Goal: Communication & Community: Answer question/provide support

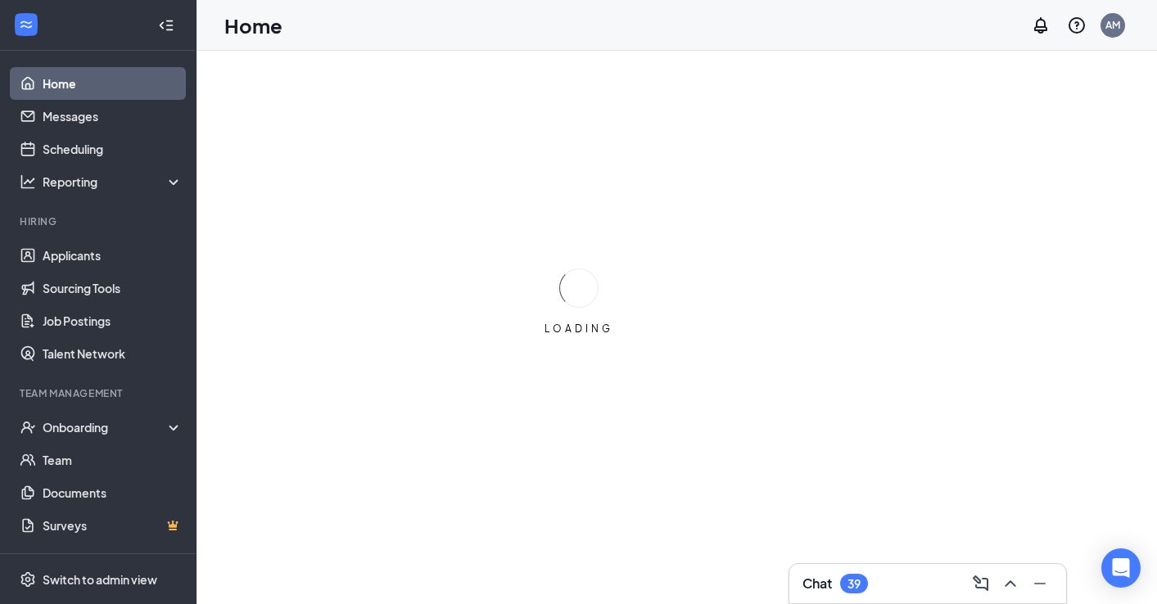
click at [865, 575] on div "Chat 39" at bounding box center [836, 584] width 66 height 20
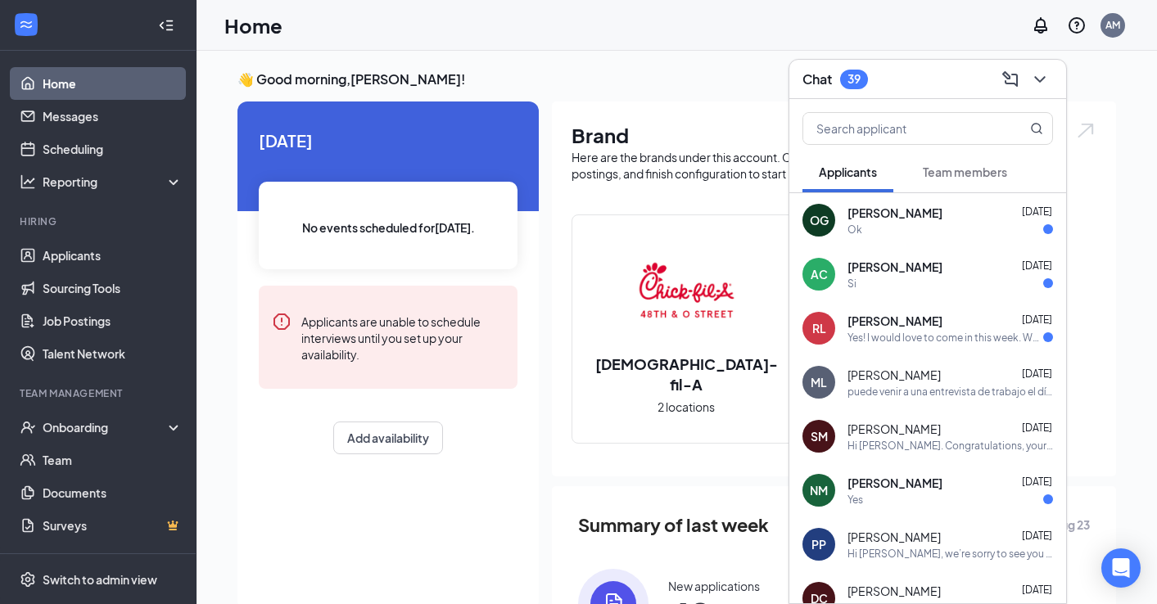
click at [885, 326] on span "[PERSON_NAME]" at bounding box center [895, 321] width 95 height 16
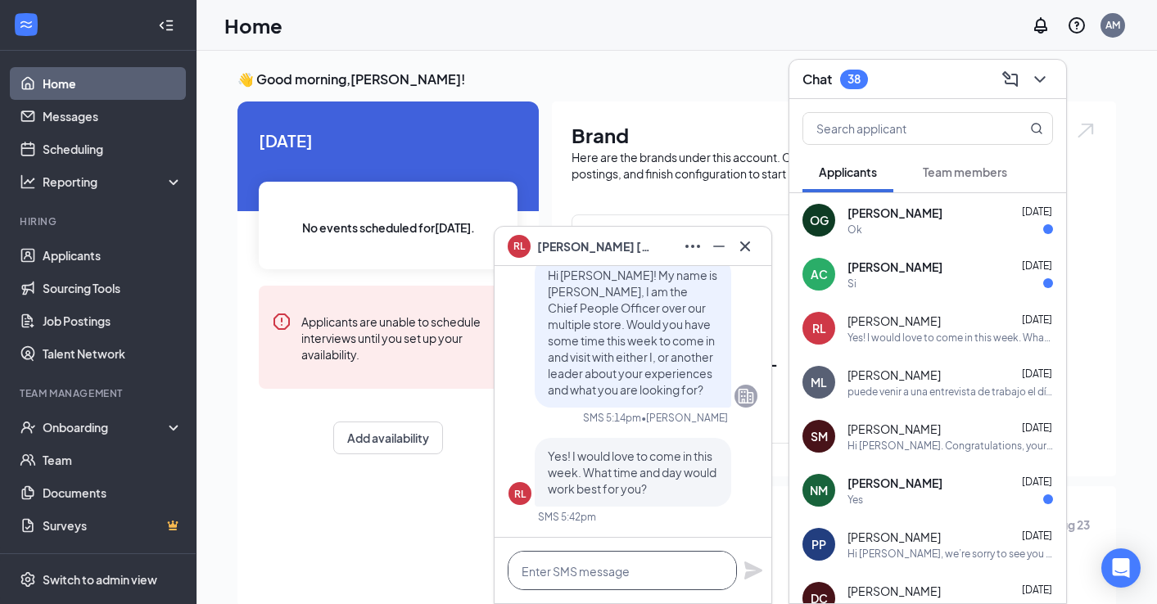
click at [555, 579] on textarea at bounding box center [622, 570] width 229 height 39
click at [601, 568] on textarea at bounding box center [622, 570] width 229 height 39
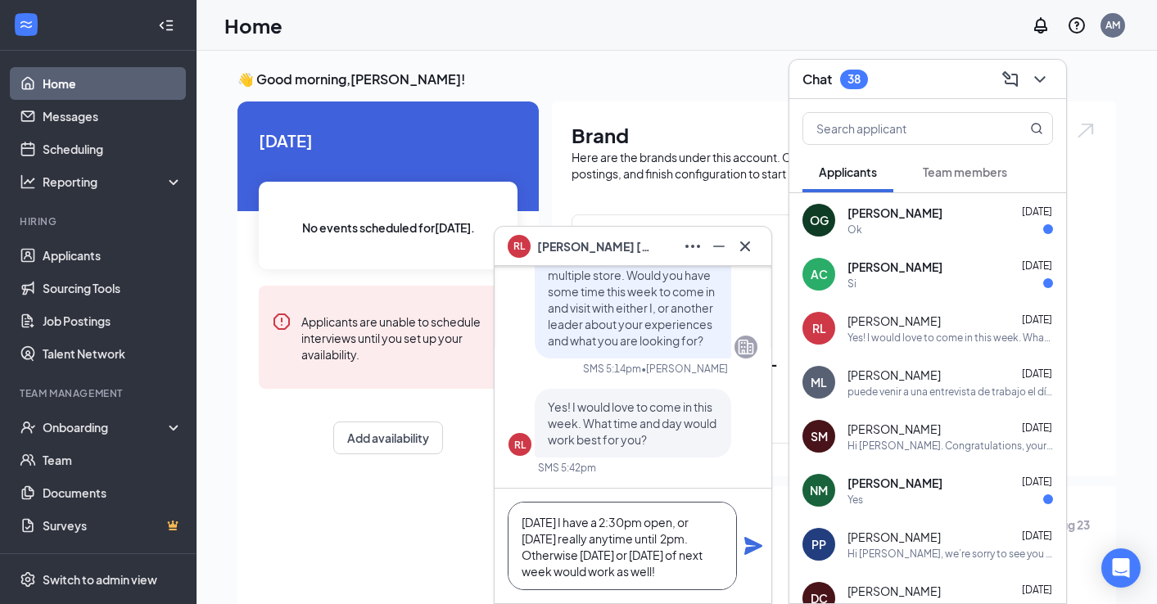
type textarea "[DATE] I have a 2:30pm open, or [DATE] really anytime until 2pm. Otherwise [DAT…"
click at [751, 545] on icon "Plane" at bounding box center [754, 546] width 20 height 20
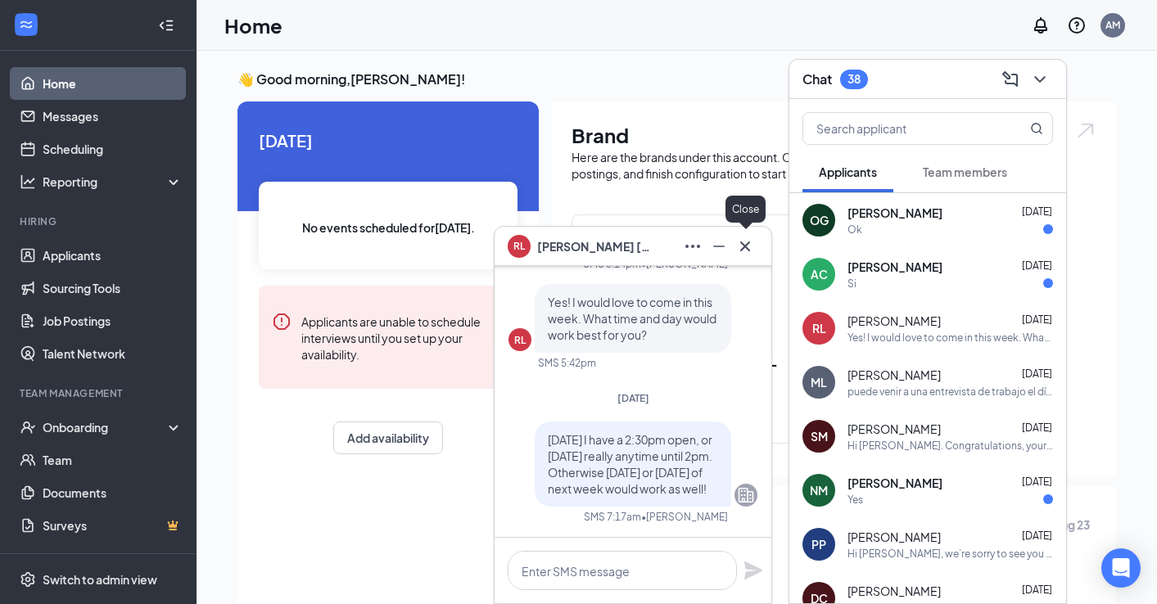
click at [742, 249] on icon "Cross" at bounding box center [745, 246] width 10 height 10
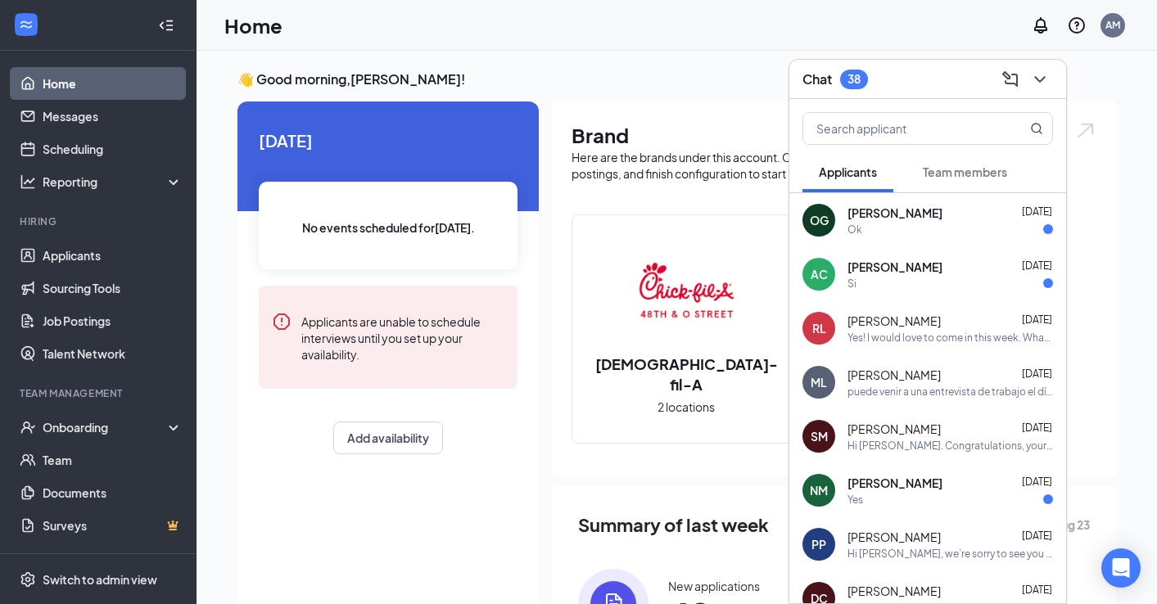
click at [939, 168] on span "Team members" at bounding box center [965, 172] width 84 height 15
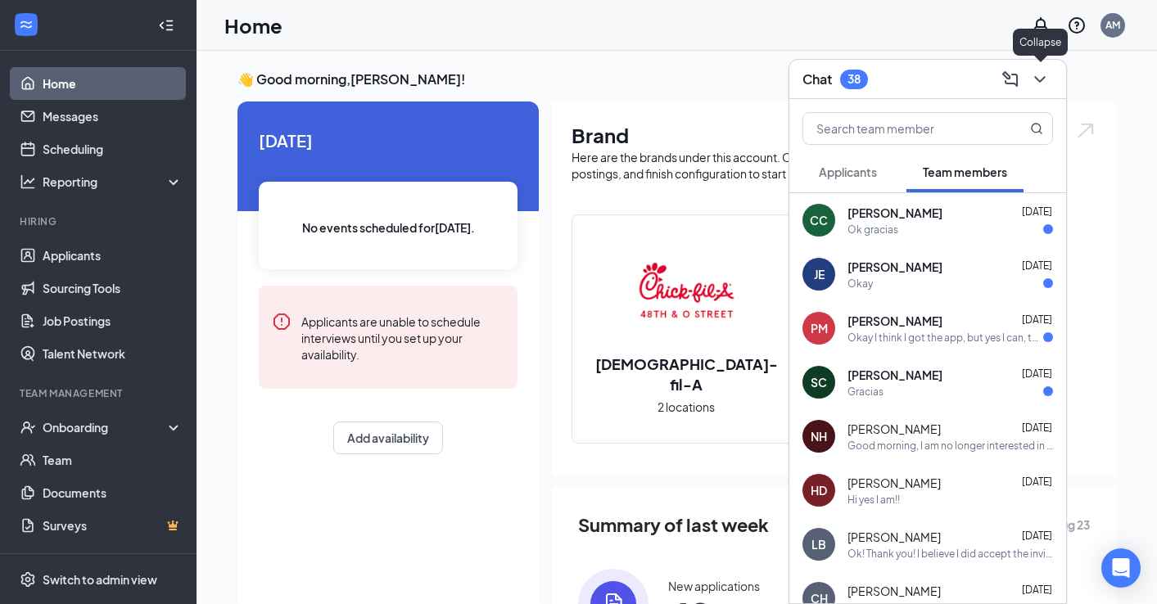
click at [1041, 83] on icon "ChevronDown" at bounding box center [1040, 80] width 20 height 20
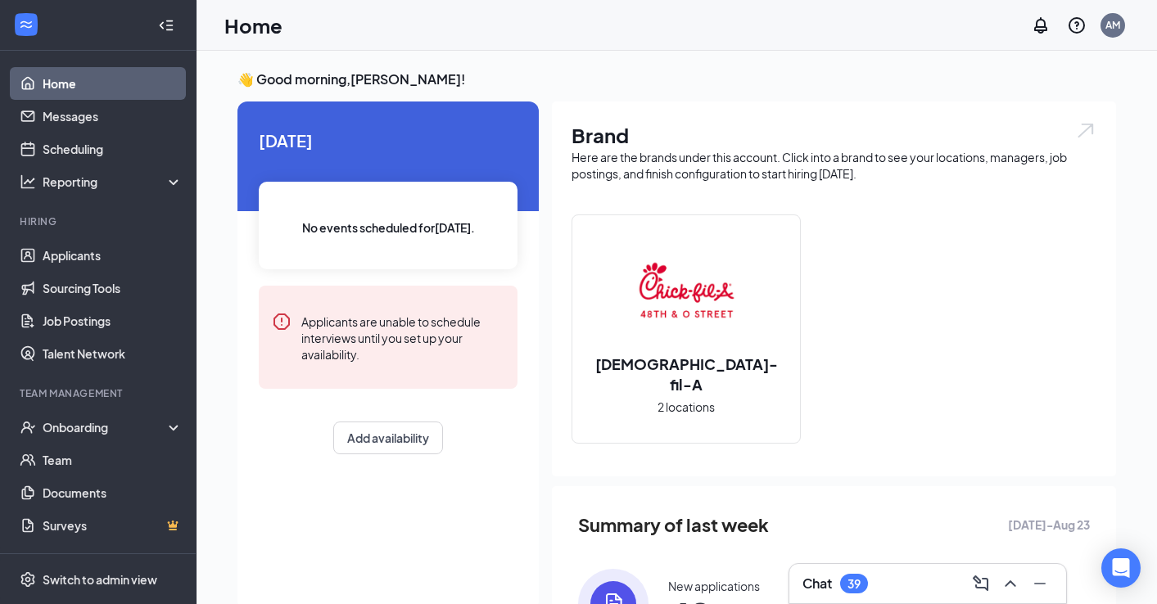
click at [915, 583] on div "Chat 39" at bounding box center [928, 584] width 251 height 26
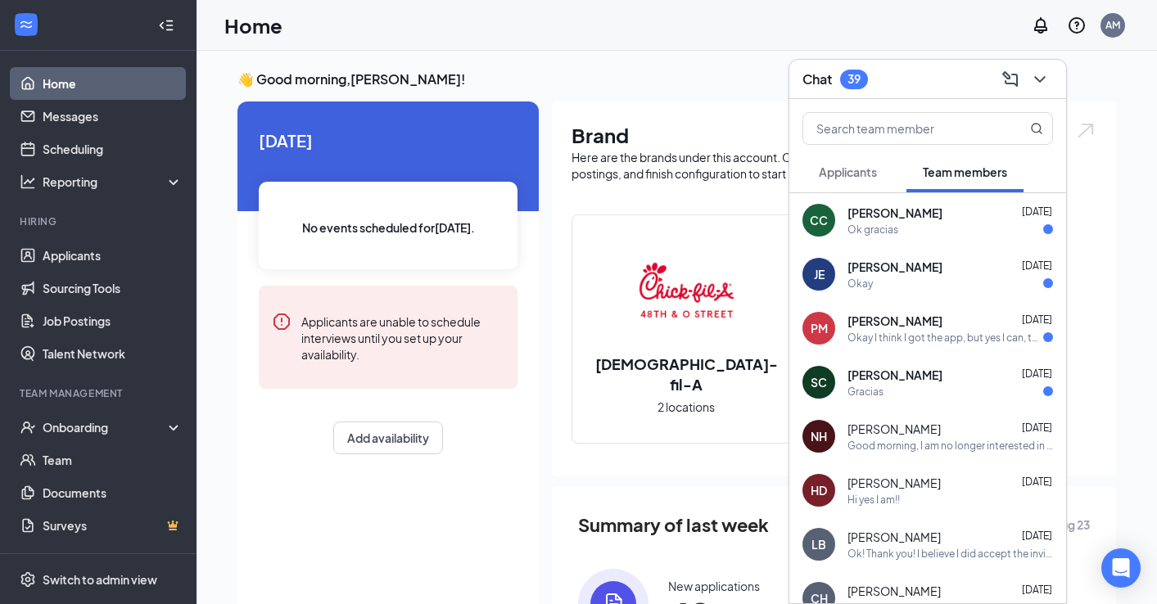
click at [866, 170] on span "Applicants" at bounding box center [848, 172] width 58 height 15
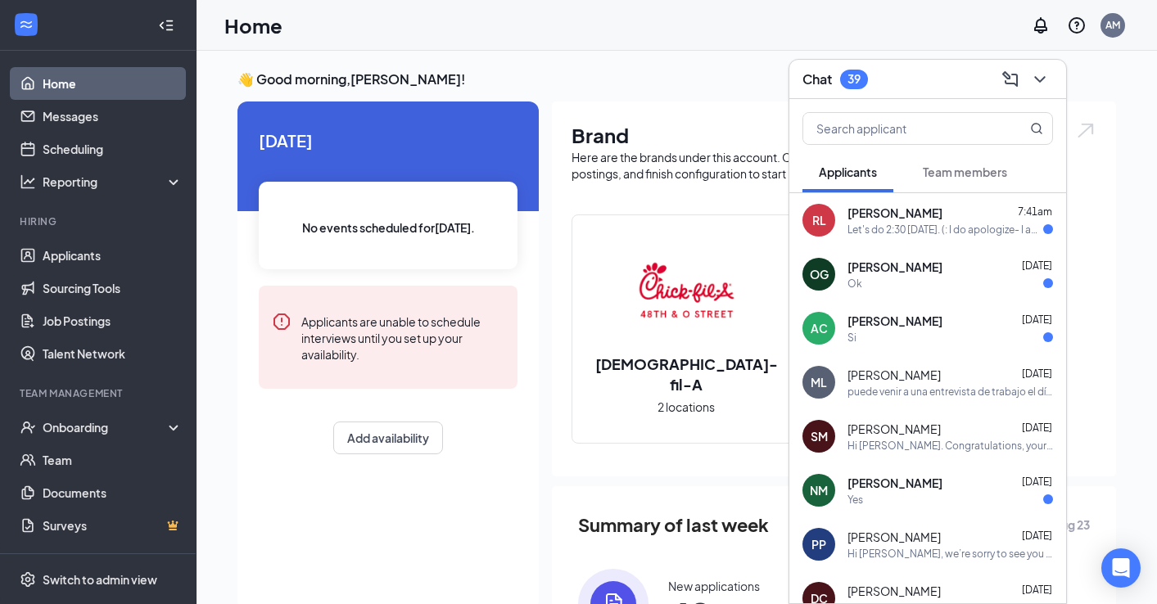
click at [877, 231] on div "Let's do 2:30 [DATE]. (: I do apologize- I applied to multiple [DEMOGRAPHIC_DAT…" at bounding box center [946, 230] width 196 height 14
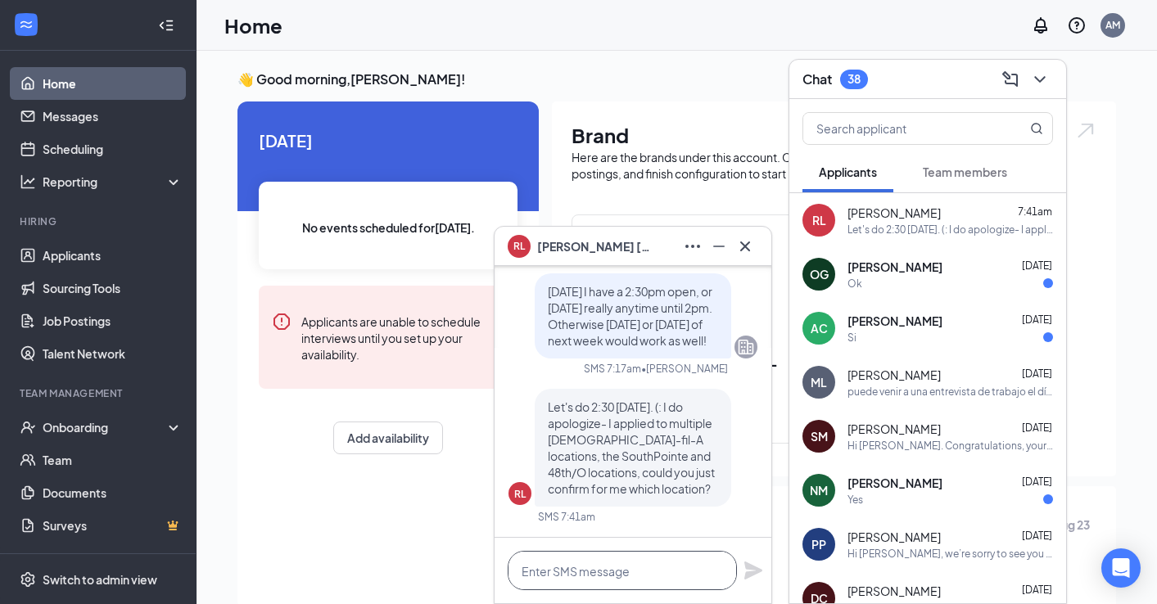
click at [595, 584] on textarea at bounding box center [622, 570] width 229 height 39
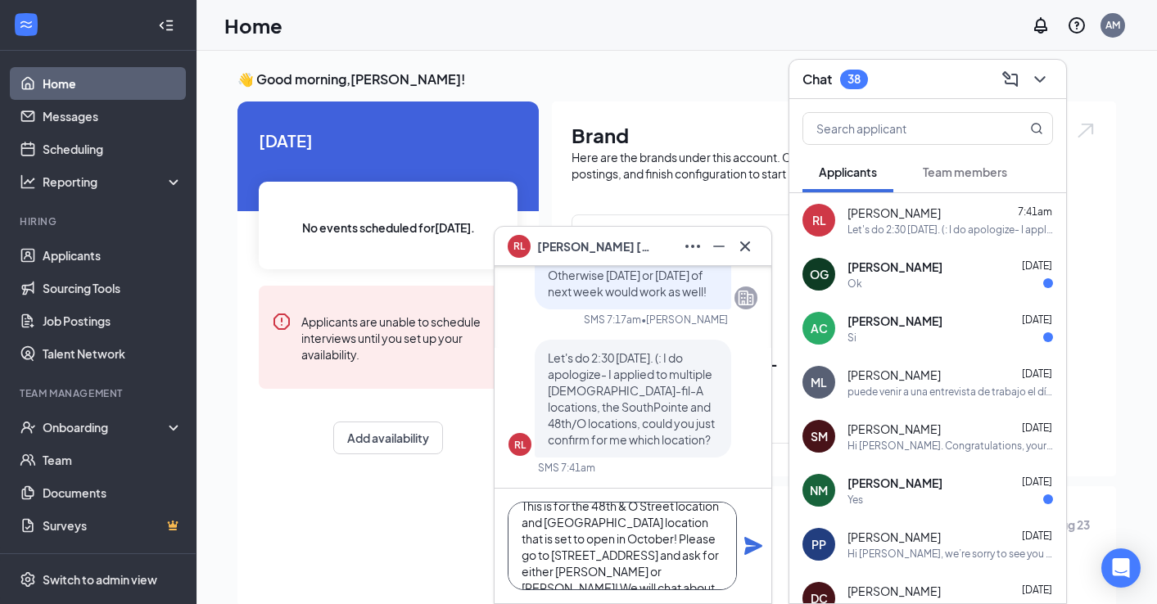
scroll to position [33, 0]
type textarea "This is for the 48th & O Street location and [GEOGRAPHIC_DATA] location that is…"
click at [752, 545] on icon "Plane" at bounding box center [753, 546] width 18 height 18
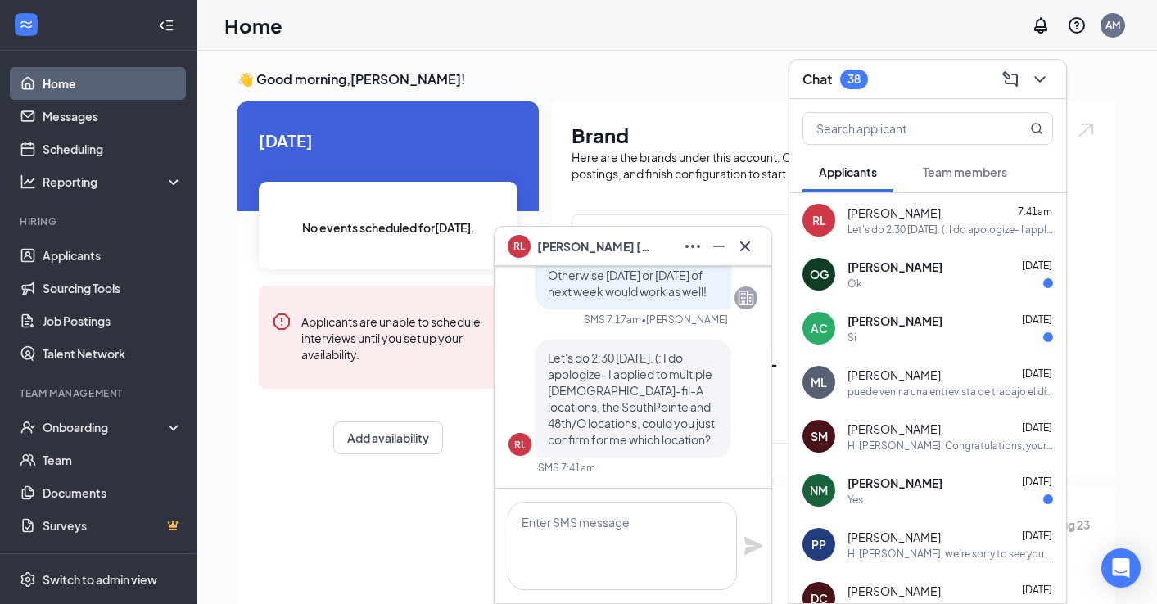
scroll to position [0, 0]
